Goal: Communication & Community: Share content

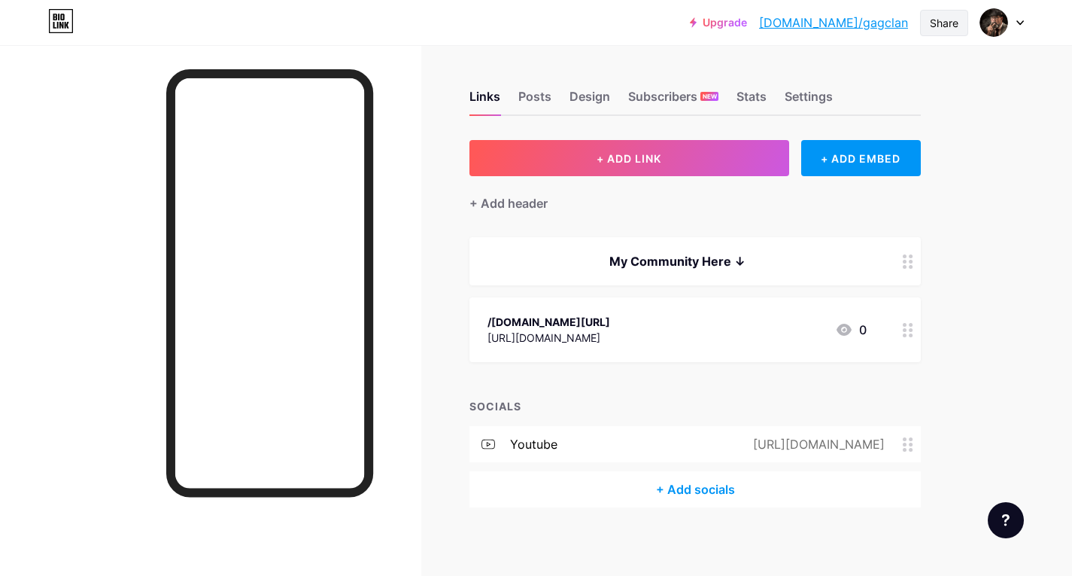
click at [940, 17] on div "Share" at bounding box center [944, 23] width 29 height 16
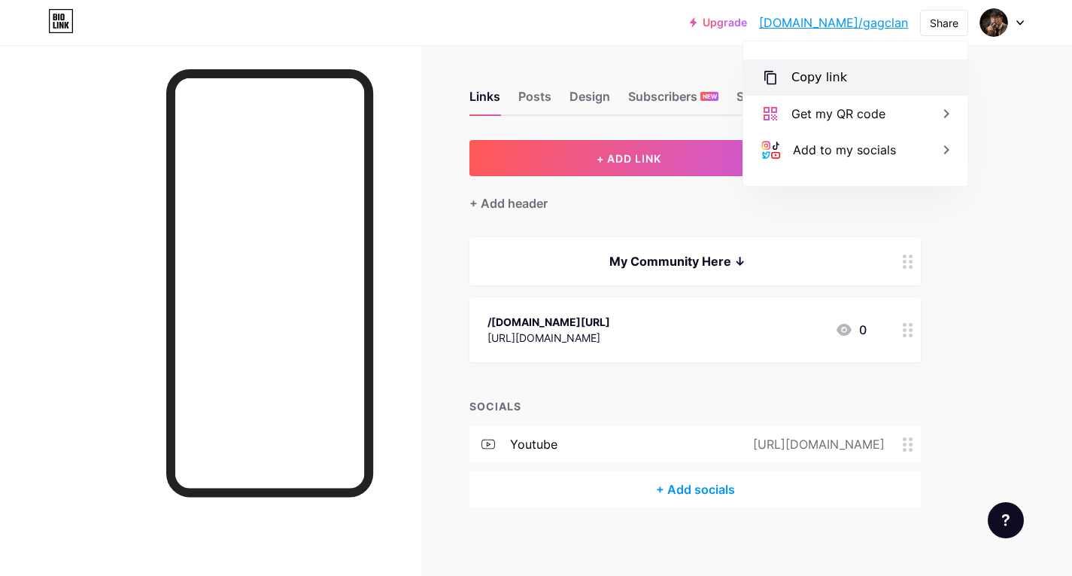
click at [870, 82] on div "Copy link" at bounding box center [855, 77] width 224 height 36
click at [859, 90] on div "Copied" at bounding box center [855, 77] width 224 height 36
click at [859, 90] on div "Copy link" at bounding box center [855, 77] width 224 height 36
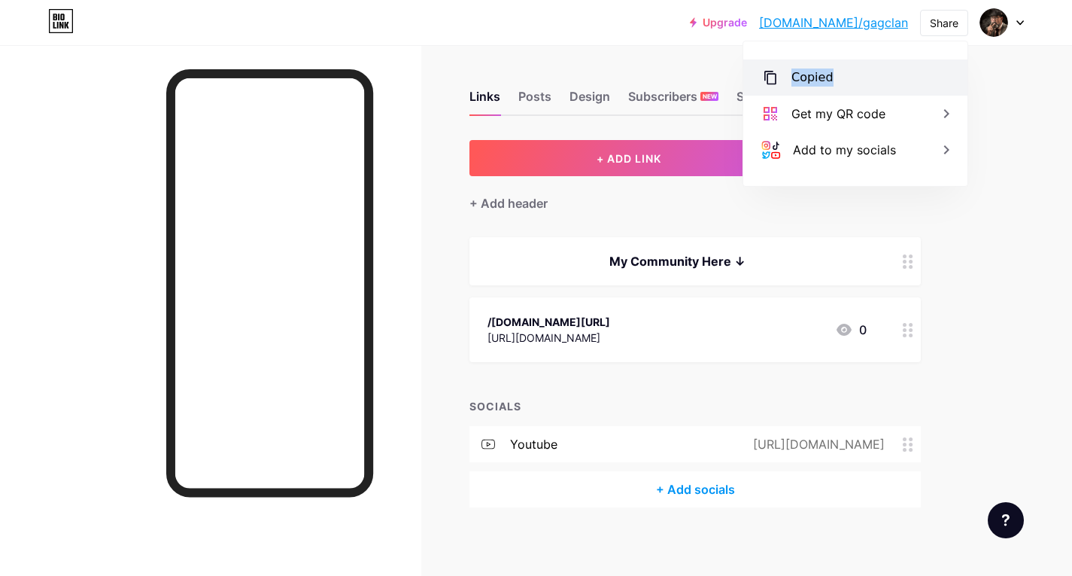
click at [859, 90] on div "Copied" at bounding box center [855, 77] width 224 height 36
click at [858, 90] on div "Copied" at bounding box center [855, 77] width 224 height 36
click at [856, 90] on div "Copy link" at bounding box center [855, 77] width 224 height 36
